Goal: Navigation & Orientation: Go to known website

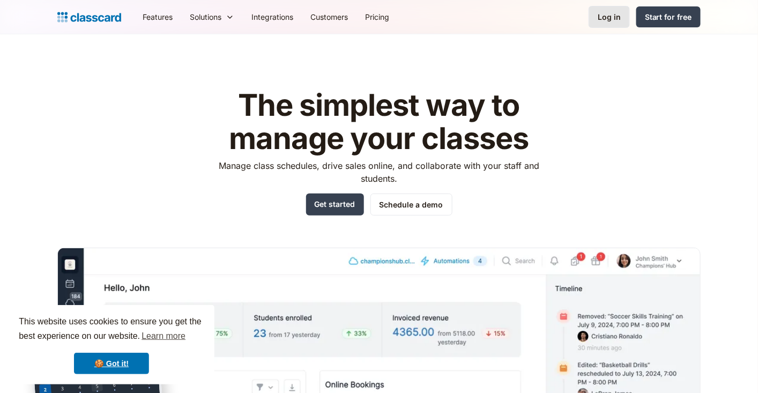
click at [616, 22] on div "Log in" at bounding box center [609, 16] width 23 height 11
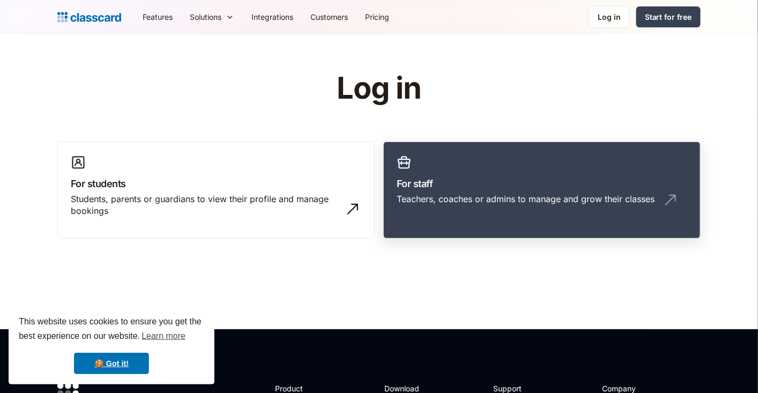
click at [472, 185] on h3 "For staff" at bounding box center [542, 183] width 290 height 14
